Goal: Navigation & Orientation: Go to known website

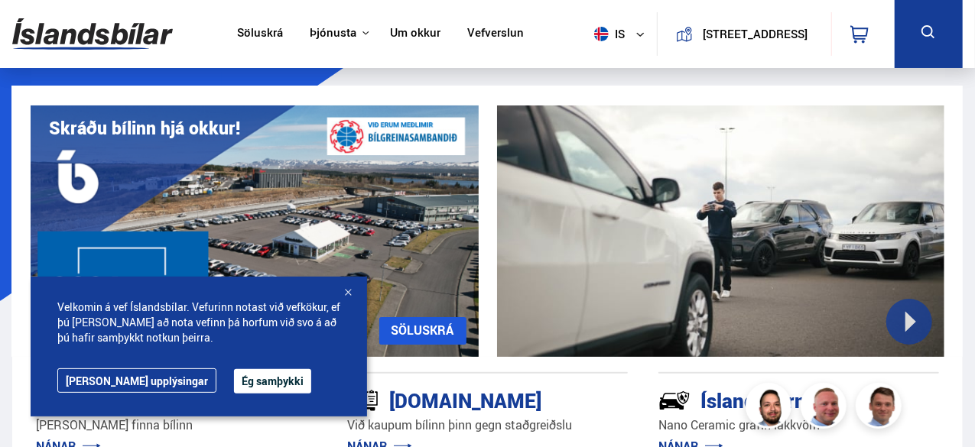
click at [101, 385] on link "[PERSON_NAME] upplýsingar" at bounding box center [136, 381] width 159 height 24
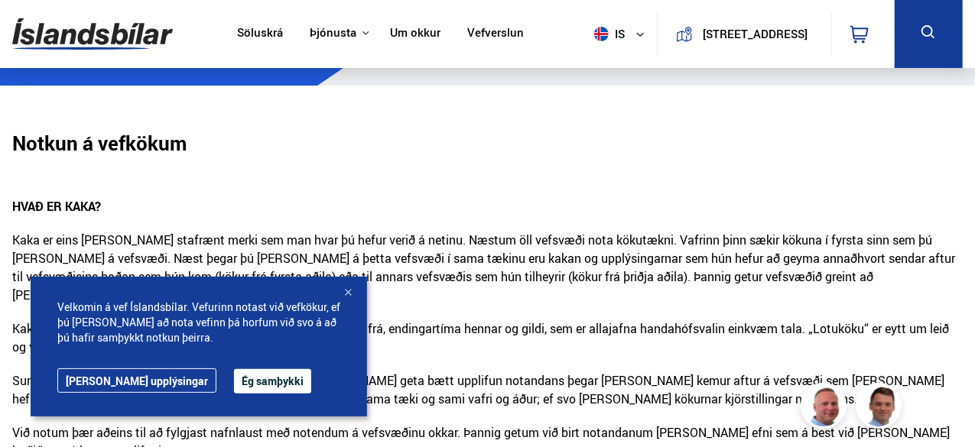
click at [349, 292] on div at bounding box center [347, 293] width 15 height 15
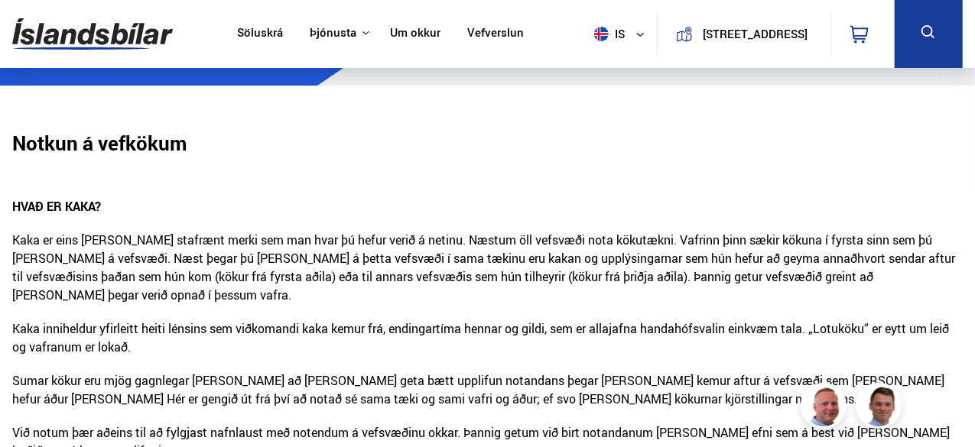
click at [608, 32] on span "is" at bounding box center [607, 34] width 38 height 15
click at [603, 57] on link "en" at bounding box center [611, 64] width 81 height 21
click at [147, 41] on img at bounding box center [92, 34] width 161 height 50
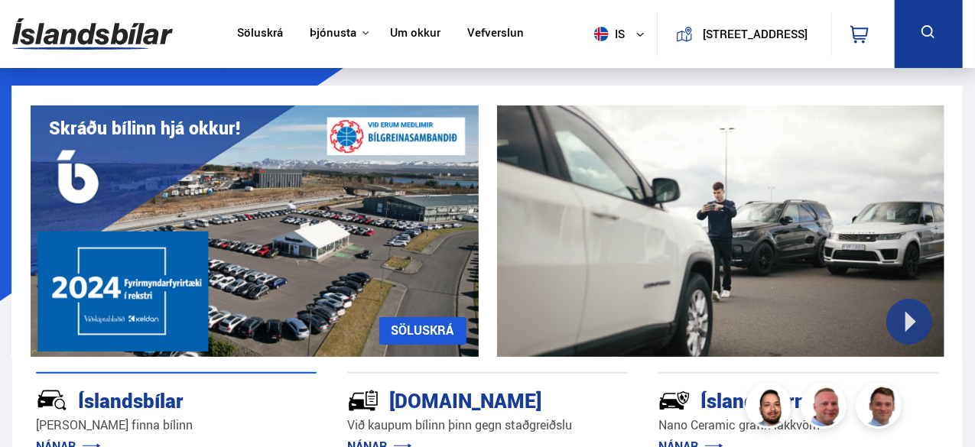
click at [601, 28] on span "is" at bounding box center [607, 34] width 38 height 15
click at [594, 62] on img at bounding box center [601, 64] width 15 height 18
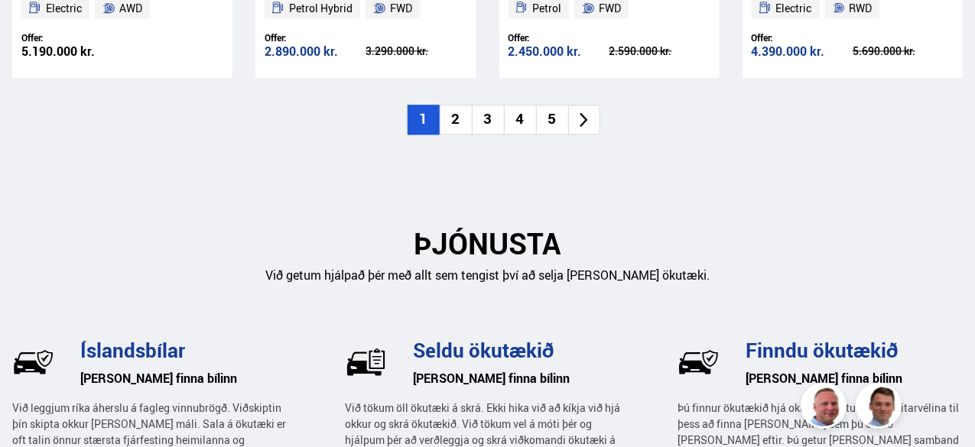
scroll to position [1376, 0]
